Goal: Transaction & Acquisition: Purchase product/service

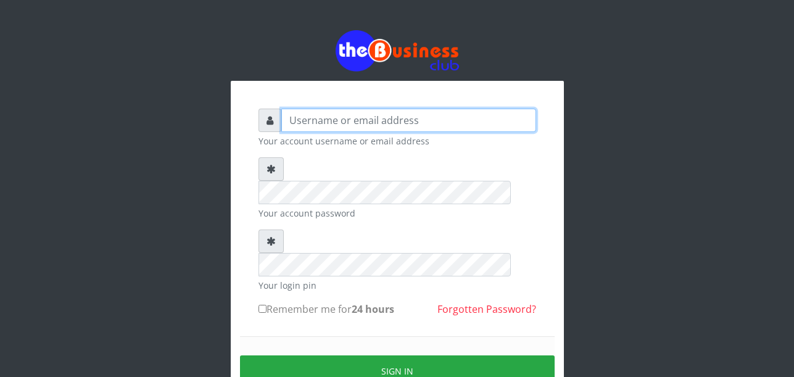
type input "Uchechukstelec"
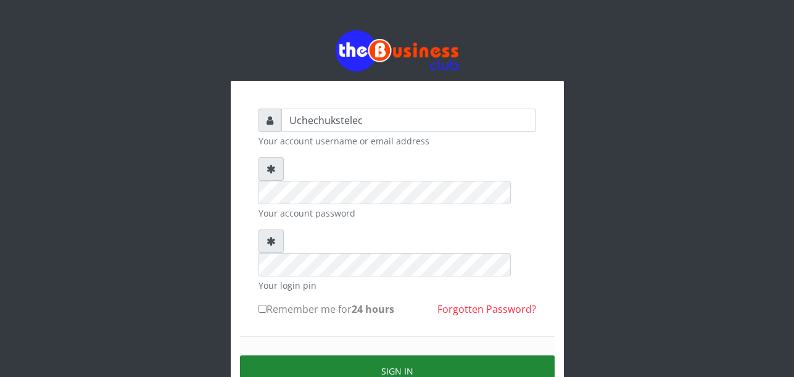
click at [421, 355] on button "Sign in" at bounding box center [397, 370] width 315 height 31
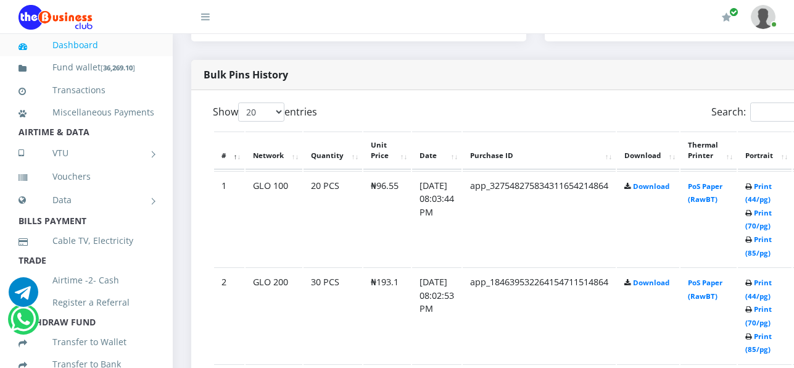
scroll to position [609, 0]
click at [772, 255] on link "Print (85/pg)" at bounding box center [758, 246] width 27 height 23
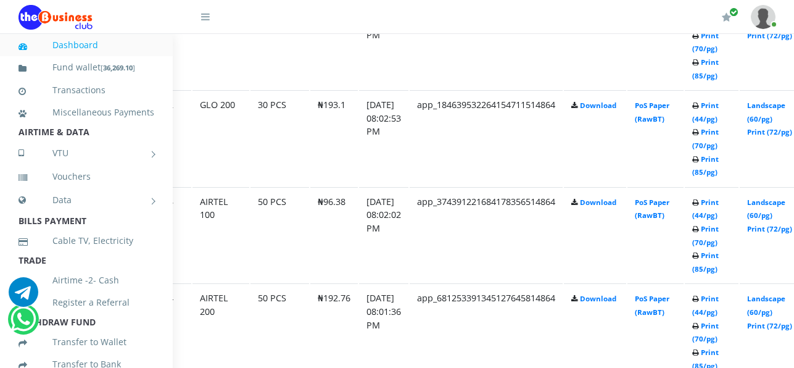
scroll to position [787, 54]
click at [718, 273] on link "Print (85/pg)" at bounding box center [705, 261] width 27 height 23
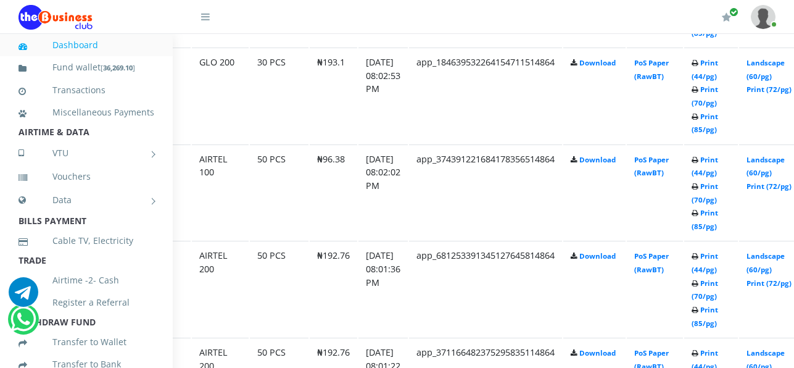
scroll to position [834, 54]
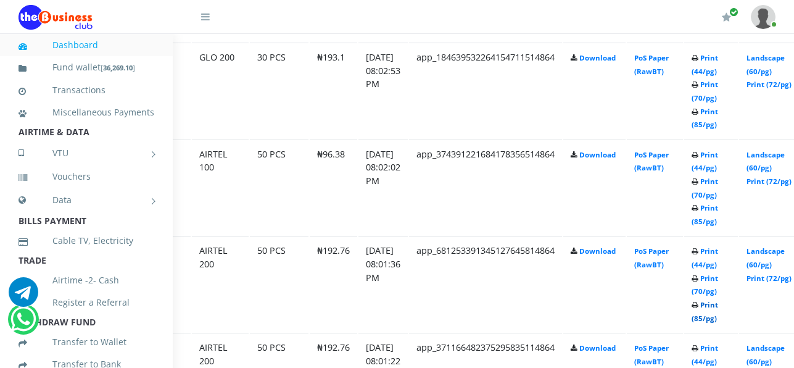
click at [718, 317] on link "Print (85/pg)" at bounding box center [705, 311] width 27 height 23
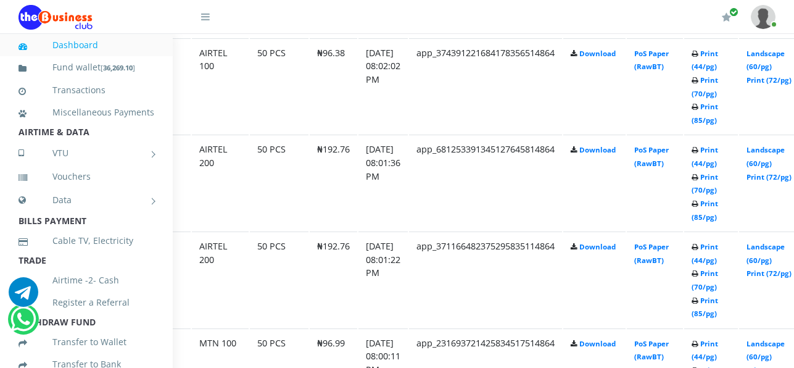
scroll to position [940, 54]
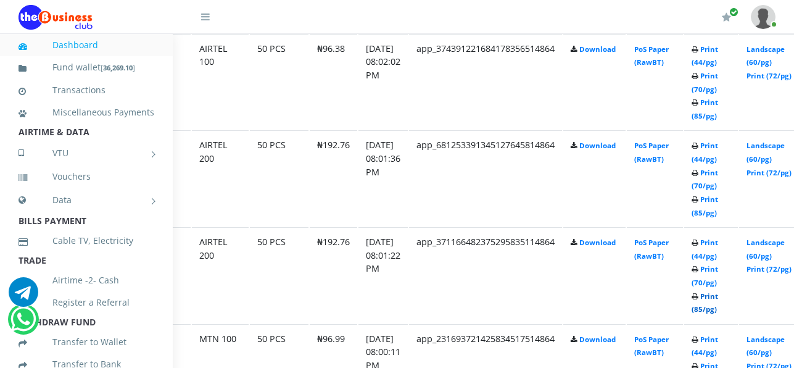
click at [718, 309] on link "Print (85/pg)" at bounding box center [705, 302] width 27 height 23
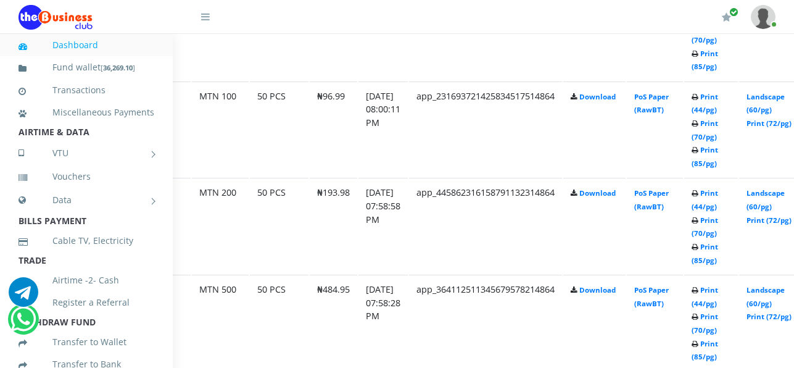
scroll to position [1180, 54]
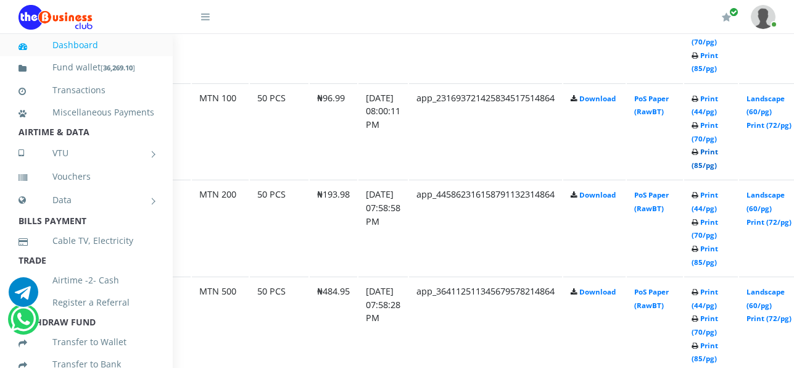
click at [718, 170] on link "Print (85/pg)" at bounding box center [705, 158] width 27 height 23
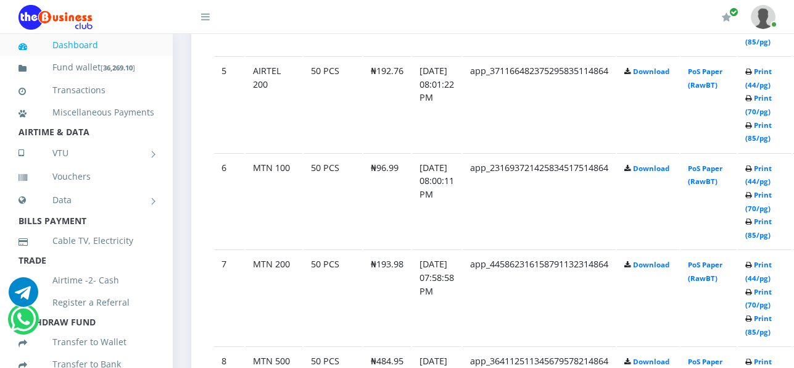
scroll to position [1122, 0]
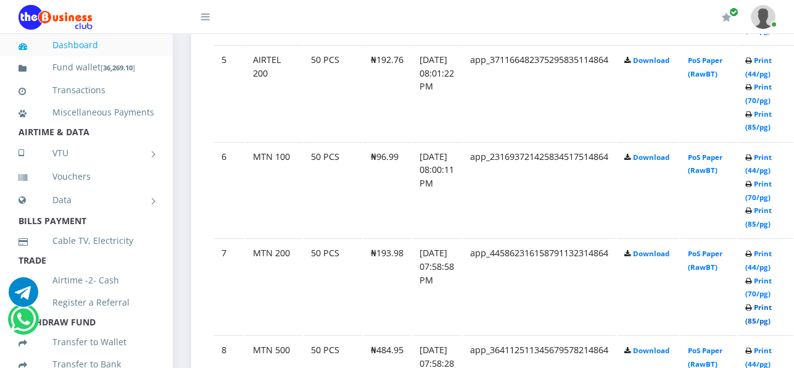
click at [772, 322] on link "Print (85/pg)" at bounding box center [758, 313] width 27 height 23
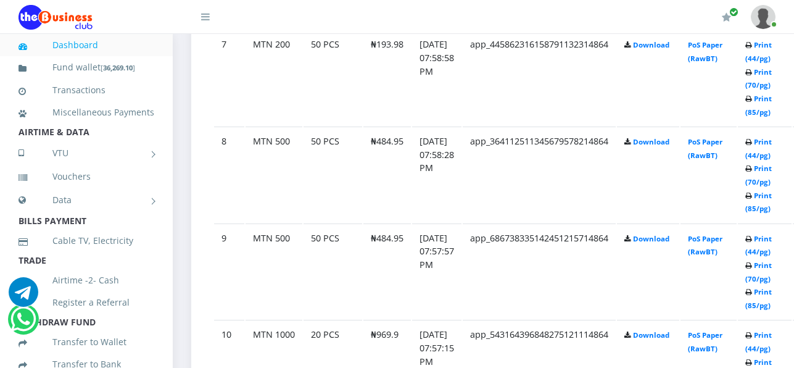
scroll to position [1331, 0]
click at [772, 213] on link "Print (85/pg)" at bounding box center [758, 201] width 27 height 23
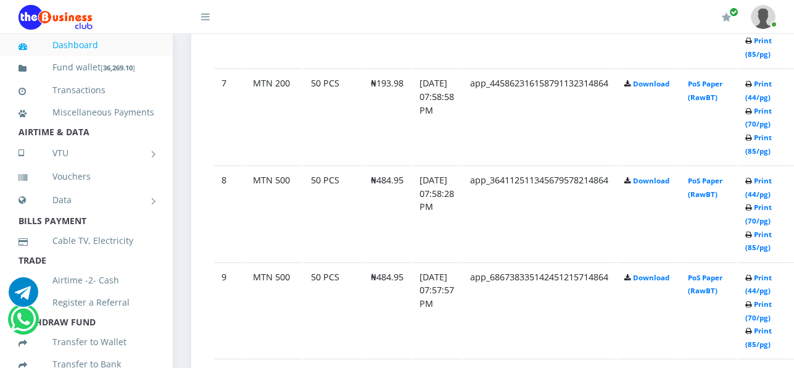
scroll to position [1331, 0]
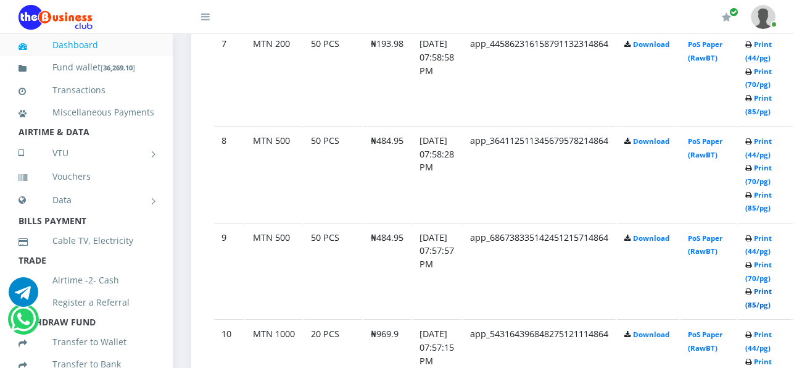
click at [772, 304] on link "Print (85/pg)" at bounding box center [758, 297] width 27 height 23
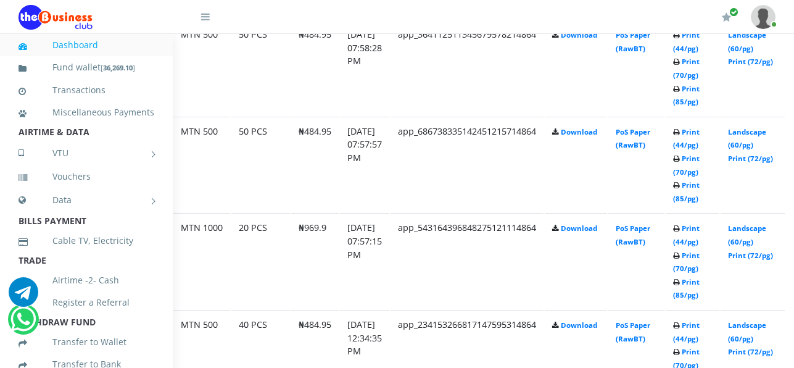
scroll to position [1437, 67]
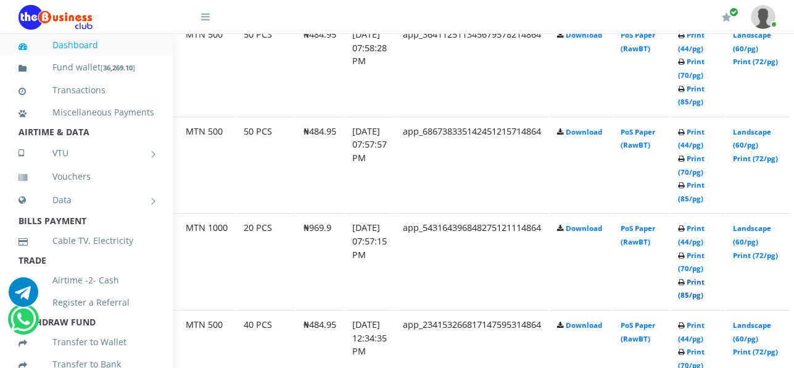
click at [705, 299] on link "Print (85/pg)" at bounding box center [691, 288] width 27 height 23
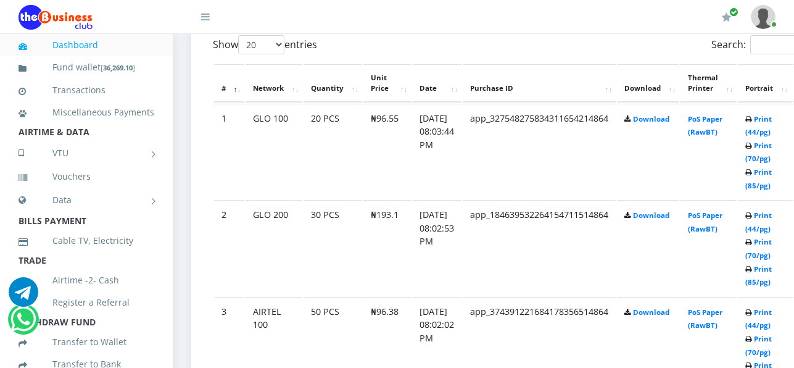
scroll to position [668, 0]
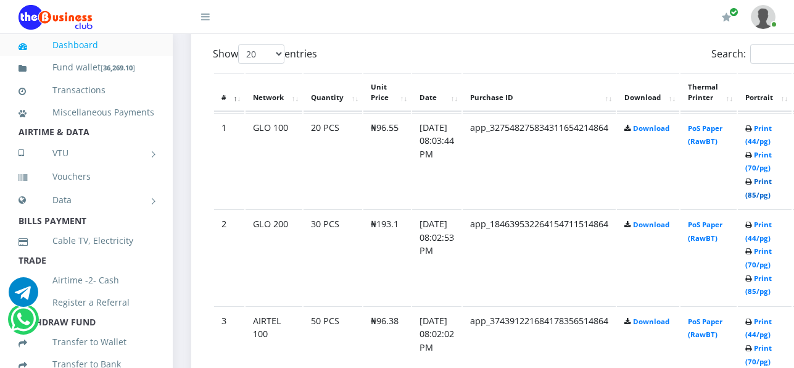
click at [772, 194] on link "Print (85/pg)" at bounding box center [758, 187] width 27 height 23
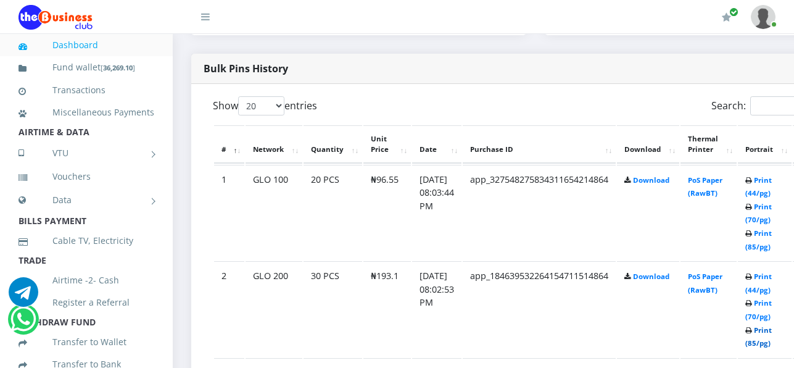
click at [772, 342] on link "Print (85/pg)" at bounding box center [758, 336] width 27 height 23
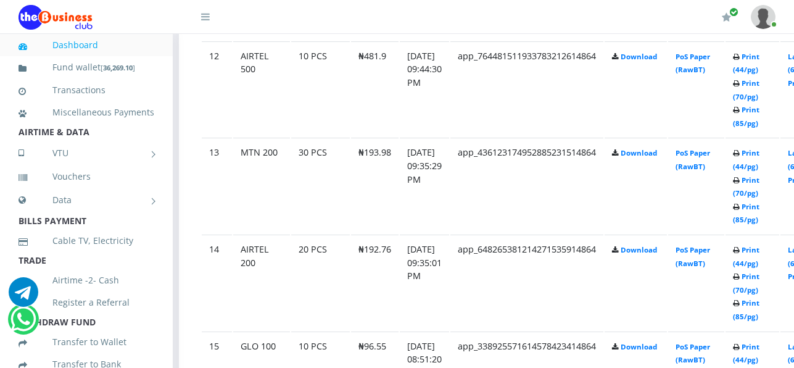
scroll to position [1790, 12]
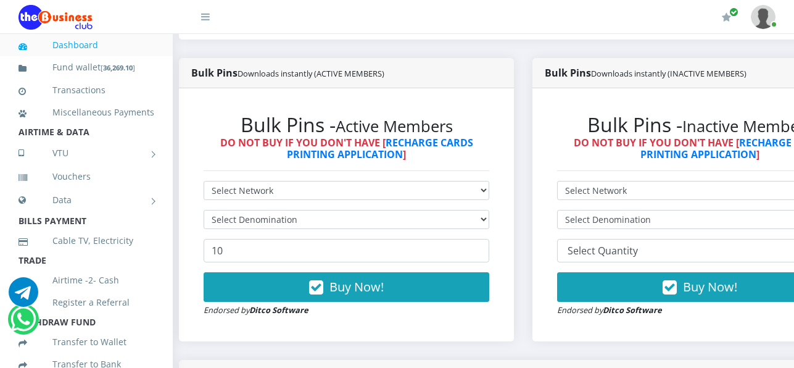
scroll to position [312, 12]
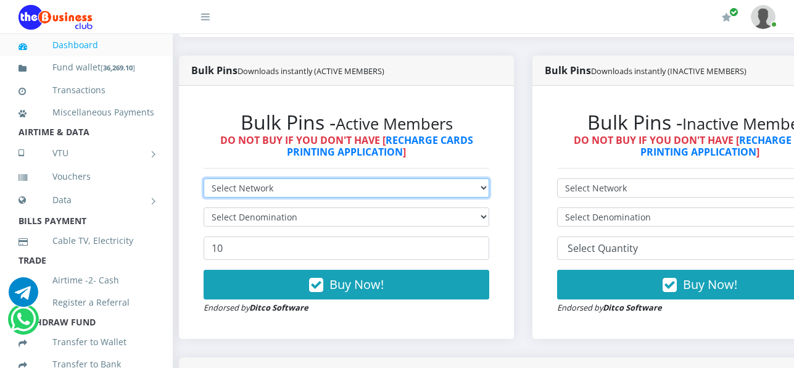
click at [307, 184] on select "Select Network MTN Globacom 9Mobile Airtel" at bounding box center [347, 187] width 286 height 19
select select "MTN"
click at [204, 181] on select "Select Network MTN Globacom 9Mobile Airtel" at bounding box center [347, 187] width 286 height 19
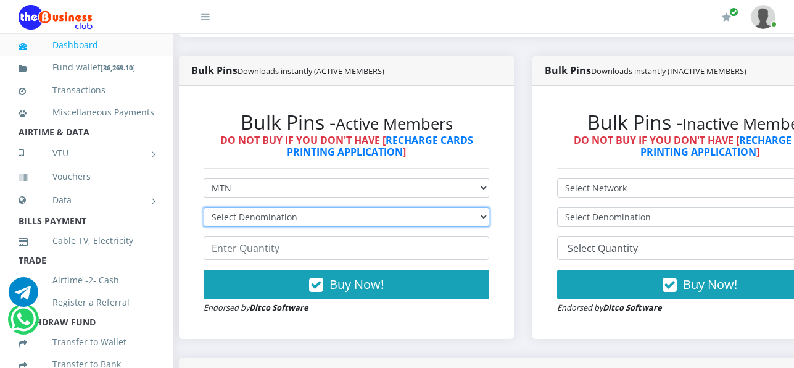
click at [310, 217] on select "Select Denomination MTN NGN100 - ₦96.99 MTN NGN200 - ₦193.98 MTN NGN400 - ₦387.…" at bounding box center [347, 216] width 286 height 19
select select "193.98-200"
click at [204, 210] on select "Select Denomination MTN NGN100 - ₦96.99 MTN NGN200 - ₦193.98 MTN NGN400 - ₦387.…" at bounding box center [347, 216] width 286 height 19
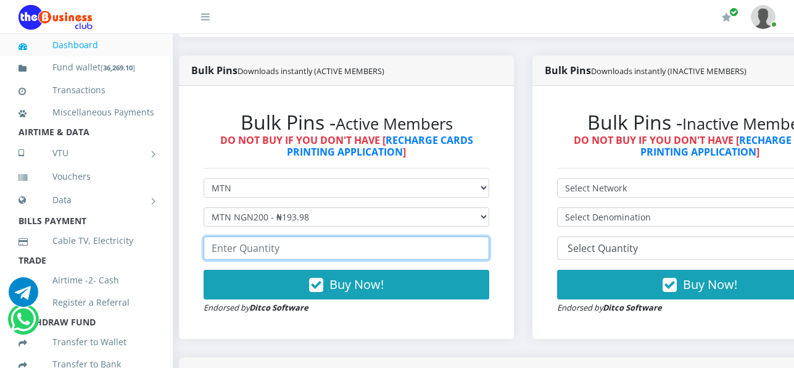
click at [310, 249] on input "number" at bounding box center [347, 247] width 286 height 23
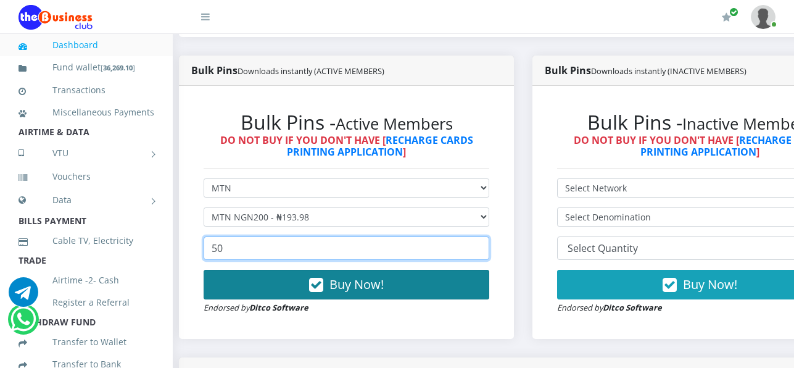
type input "50"
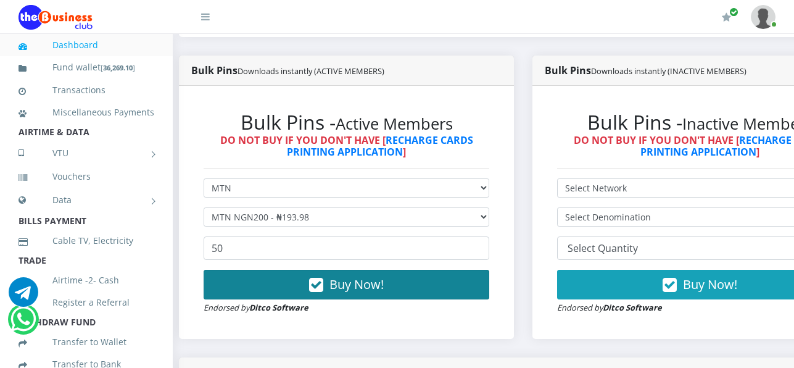
click at [391, 284] on button "Buy Now!" at bounding box center [347, 285] width 286 height 30
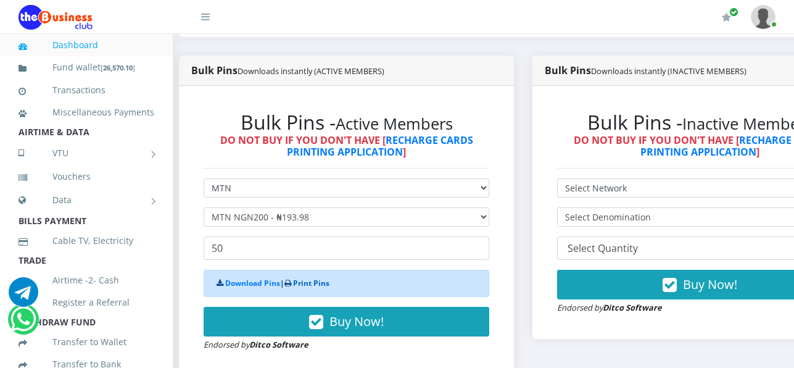
click at [320, 288] on link "Print Pins" at bounding box center [311, 283] width 36 height 10
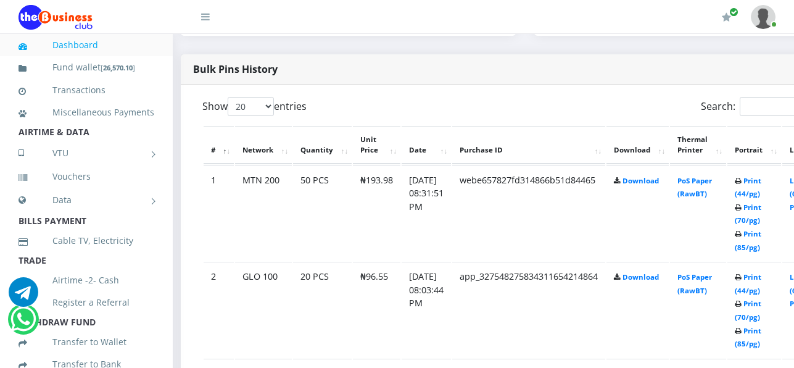
scroll to position [634, 10]
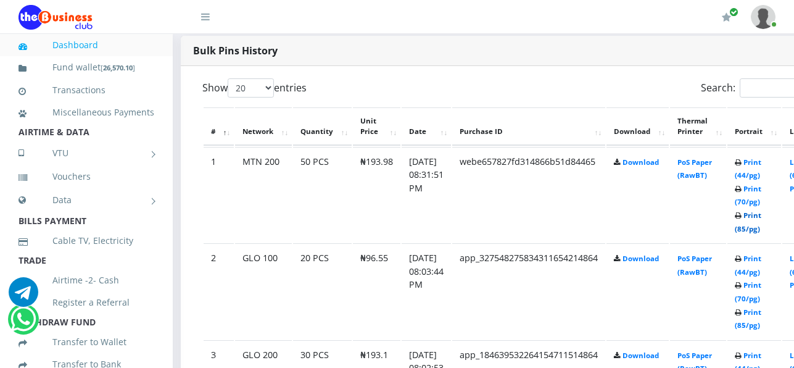
click at [761, 233] on link "Print (85/pg)" at bounding box center [748, 221] width 27 height 23
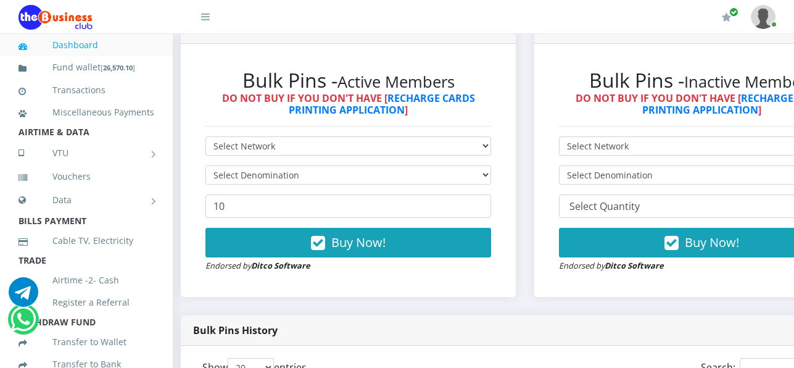
scroll to position [313, 10]
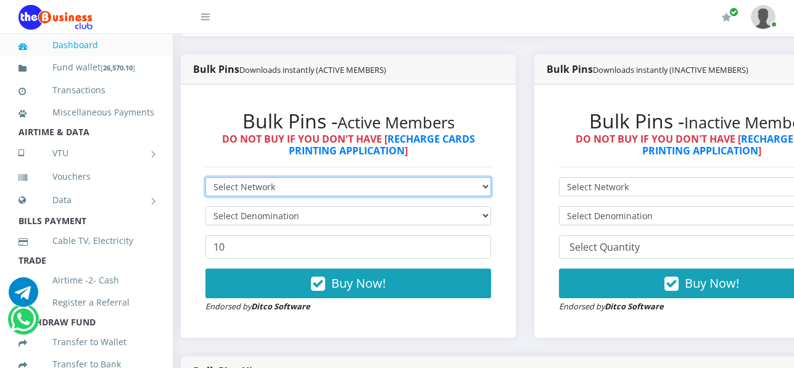
click at [302, 182] on select "Select Network MTN Globacom 9Mobile Airtel" at bounding box center [348, 186] width 286 height 19
select select "Airtel"
click at [205, 180] on select "Select Network MTN Globacom 9Mobile Airtel" at bounding box center [348, 186] width 286 height 19
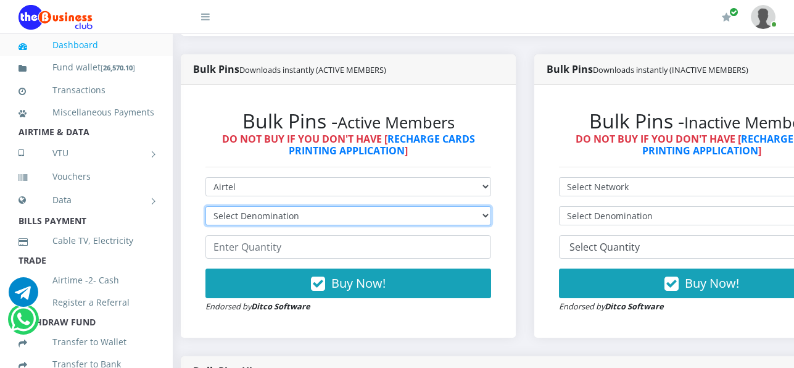
click at [347, 217] on select "Select Denomination Airtel NGN100 - ₦96.38 Airtel NGN200 - ₦192.76 Airtel NGN50…" at bounding box center [348, 215] width 286 height 19
select select "481.9-500"
click at [205, 209] on select "Select Denomination Airtel NGN100 - ₦96.38 Airtel NGN200 - ₦192.76 Airtel NGN50…" at bounding box center [348, 215] width 286 height 19
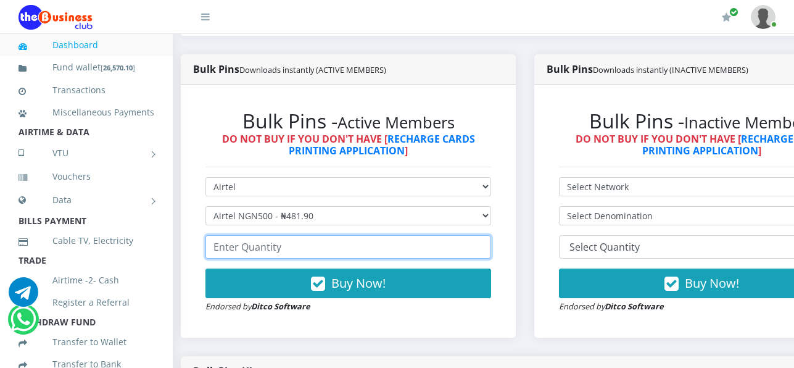
click at [349, 254] on input "number" at bounding box center [348, 246] width 286 height 23
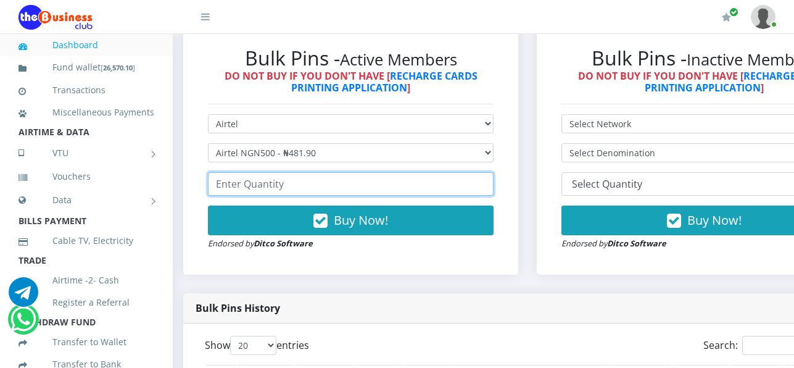
scroll to position [377, 8]
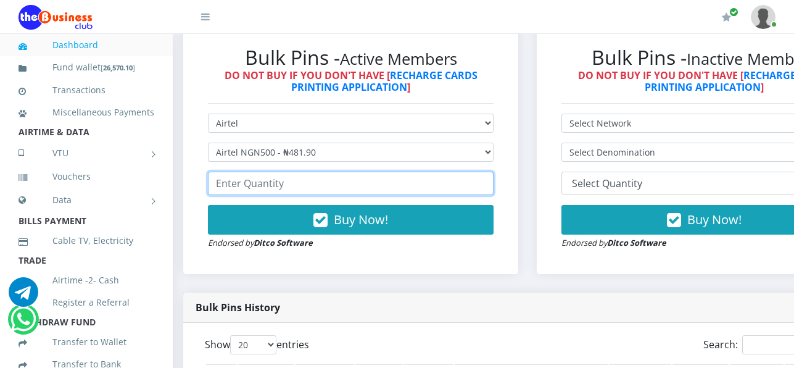
click at [322, 187] on input "number" at bounding box center [351, 183] width 286 height 23
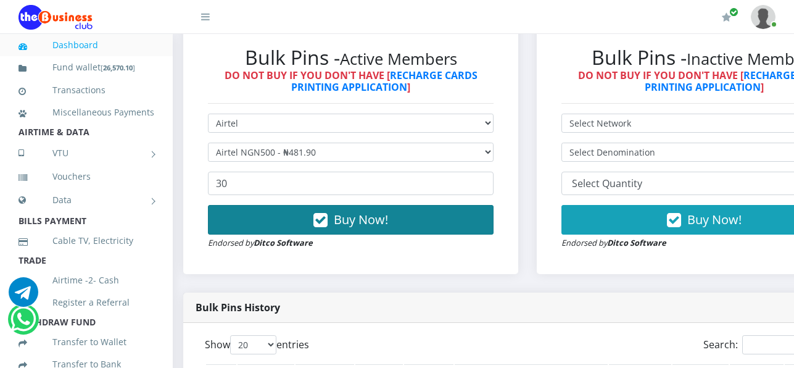
click at [405, 218] on button "Buy Now!" at bounding box center [351, 220] width 286 height 30
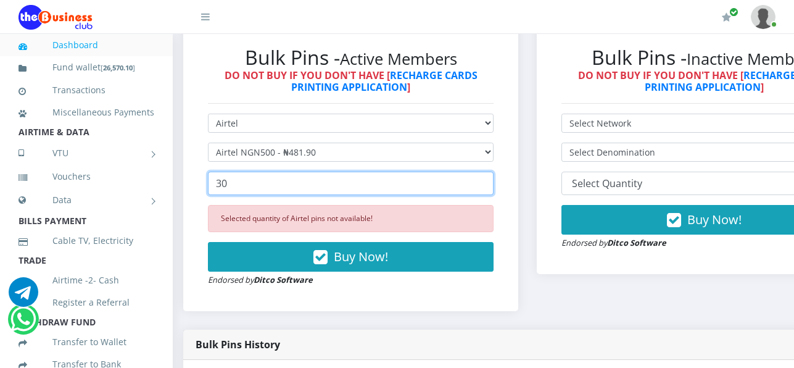
click at [271, 191] on input "30" at bounding box center [351, 183] width 286 height 23
click at [288, 191] on input "30" at bounding box center [351, 183] width 286 height 23
type input "3"
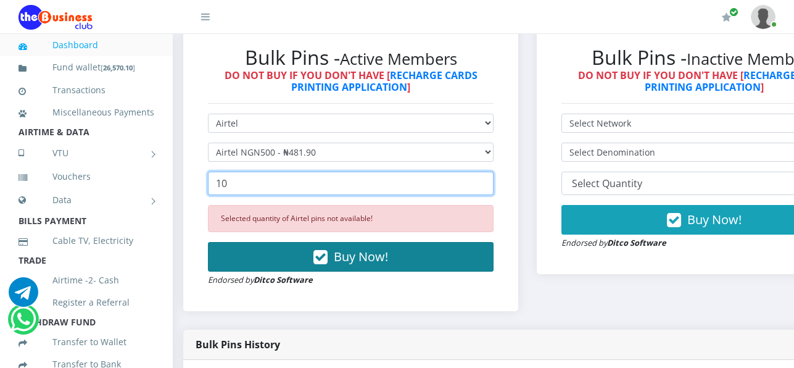
type input "10"
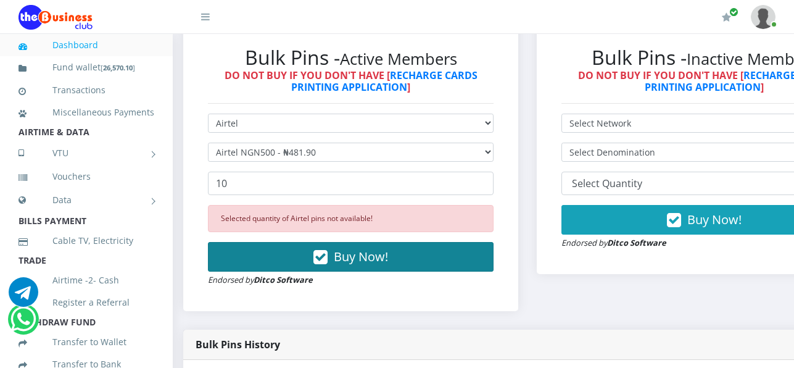
click at [387, 255] on span "Buy Now!" at bounding box center [361, 256] width 54 height 17
